Goal: Feedback & Contribution: Contribute content

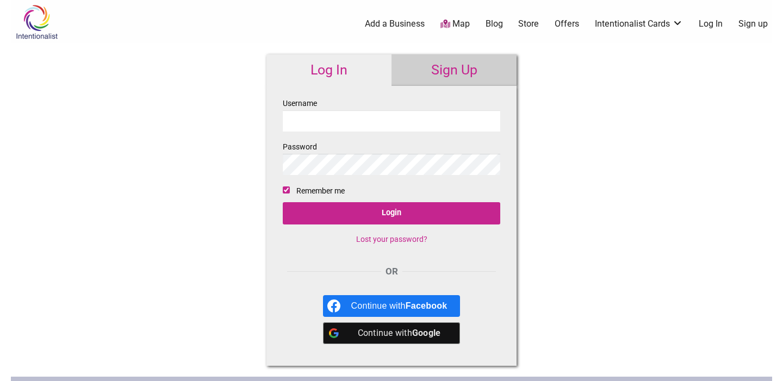
type input "GlaciersGoodies"
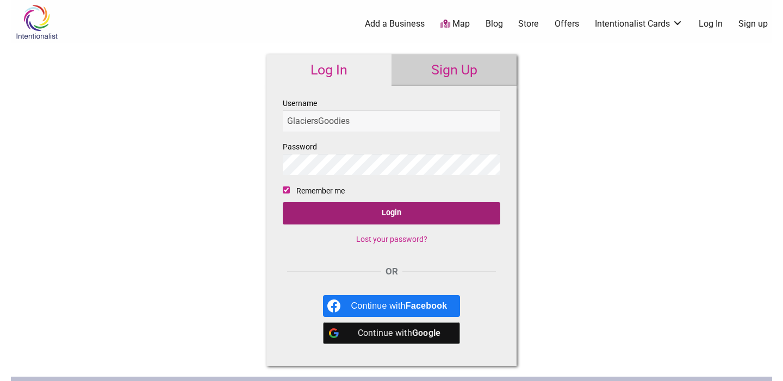
click at [362, 215] on input "Login" at bounding box center [391, 213] width 217 height 22
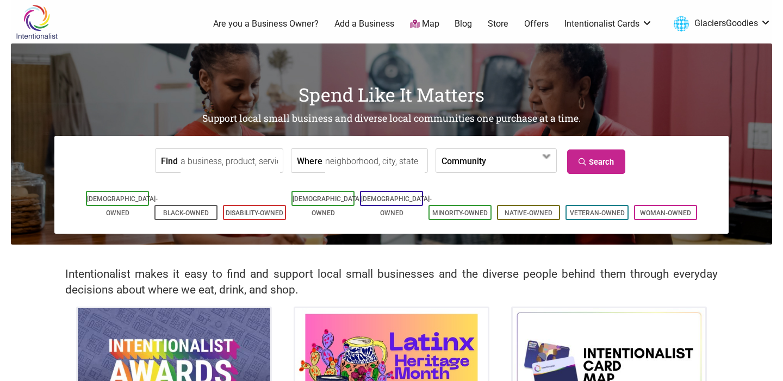
click at [359, 24] on link "Add a Business" at bounding box center [364, 24] width 60 height 12
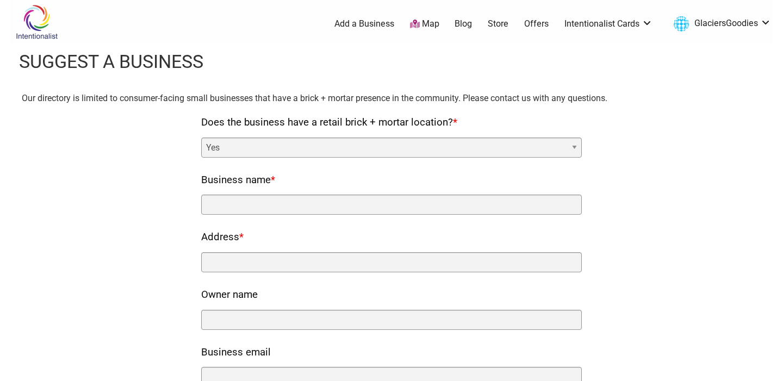
select select "no"
